Goal: Use online tool/utility

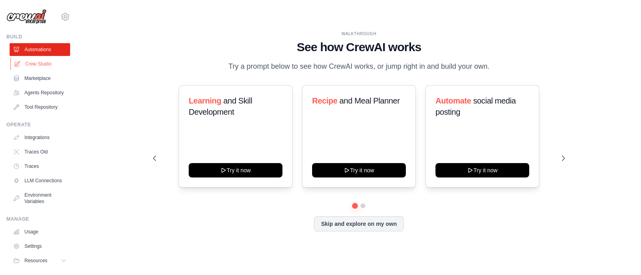
click at [41, 64] on link "Crew Studio" at bounding box center [40, 64] width 60 height 13
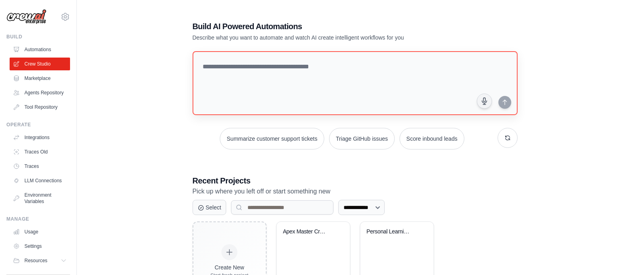
scroll to position [46, 0]
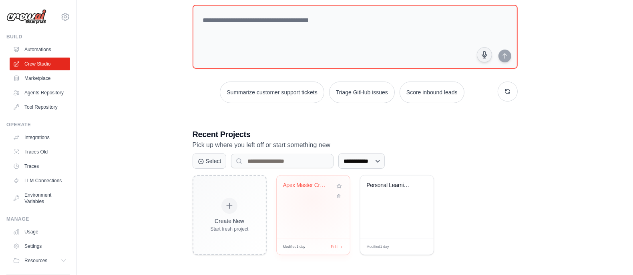
click at [313, 200] on div "Apex Master Crew - Autonomous Found..." at bounding box center [313, 207] width 73 height 63
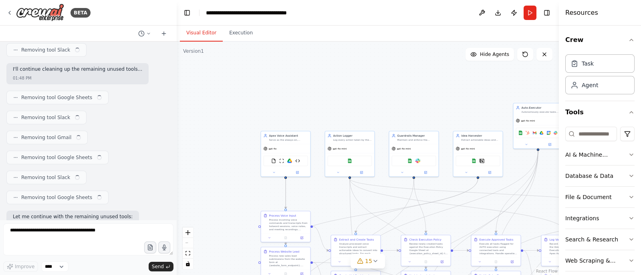
scroll to position [14253, 0]
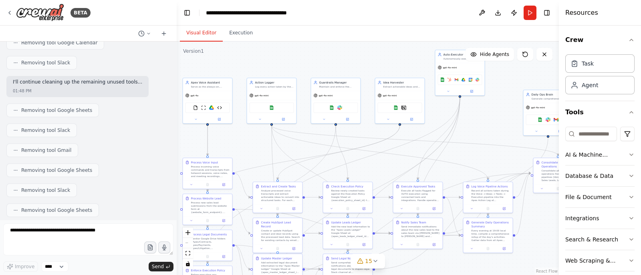
drag, startPoint x: 282, startPoint y: 119, endPoint x: 202, endPoint y: 61, distance: 99.0
click at [202, 61] on div ".deletable-edge-delete-btn { width: 20px; height: 20px; border: 0px solid #ffff…" at bounding box center [368, 159] width 382 height 234
